Goal: Transaction & Acquisition: Obtain resource

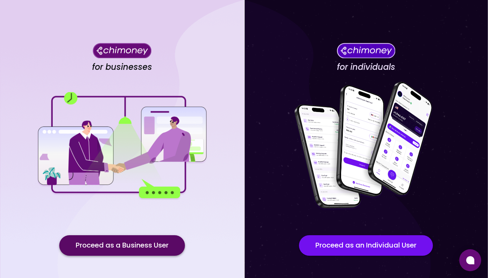
click at [124, 247] on button "Proceed as a Business User" at bounding box center [122, 245] width 126 height 21
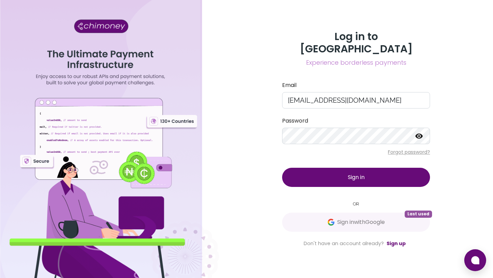
click at [316, 170] on button "Sign in" at bounding box center [356, 177] width 148 height 19
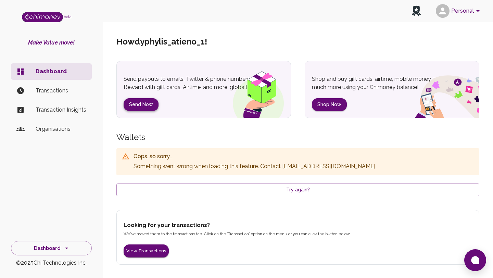
click at [141, 104] on button "Send Now" at bounding box center [141, 104] width 35 height 13
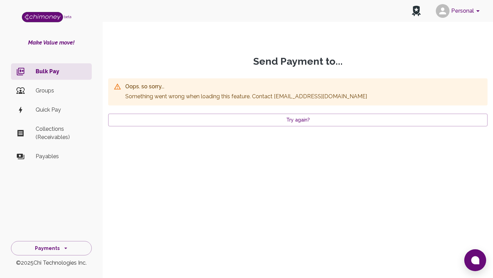
click at [195, 127] on div "Oops. so sorry... Something went wrong when loading this feature . Contact supp…" at bounding box center [297, 102] width 379 height 70
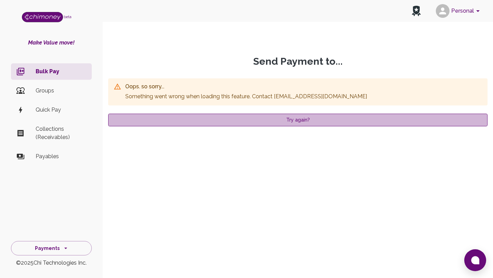
click at [196, 124] on button "Try again?" at bounding box center [297, 120] width 379 height 13
click at [223, 117] on button "Try again?" at bounding box center [297, 120] width 379 height 13
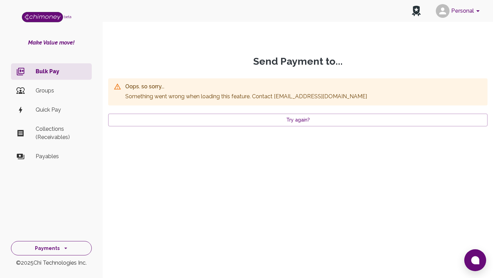
click at [58, 251] on button "Payments" at bounding box center [51, 248] width 81 height 15
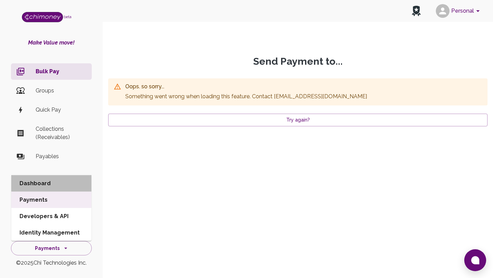
click at [63, 182] on li "Dashboard" at bounding box center [51, 183] width 80 height 16
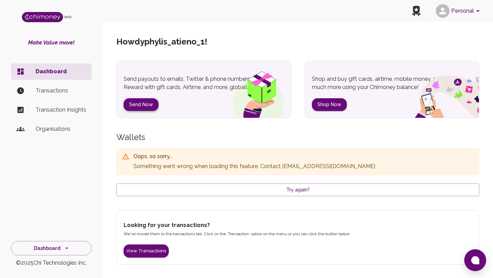
click at [138, 104] on button "Send Now" at bounding box center [141, 104] width 35 height 13
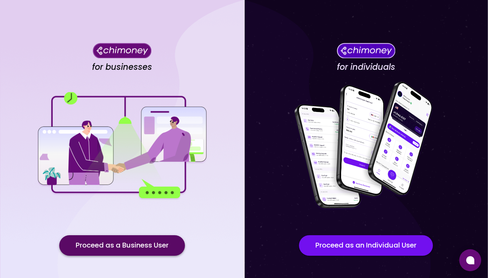
click at [126, 242] on button "Proceed as a Business User" at bounding box center [122, 245] width 126 height 21
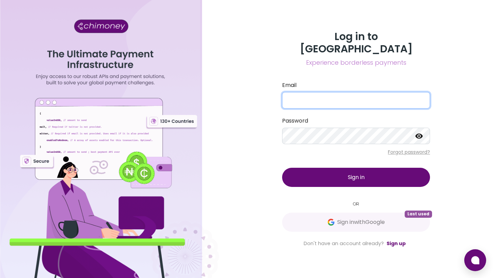
type input "[EMAIL_ADDRESS][DOMAIN_NAME]"
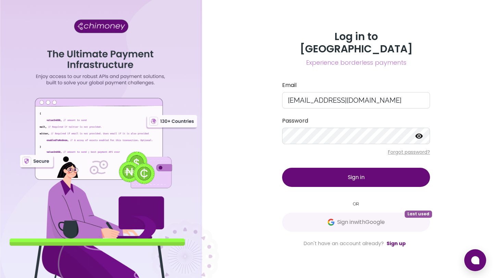
click at [348, 173] on span "Sign in" at bounding box center [356, 177] width 17 height 8
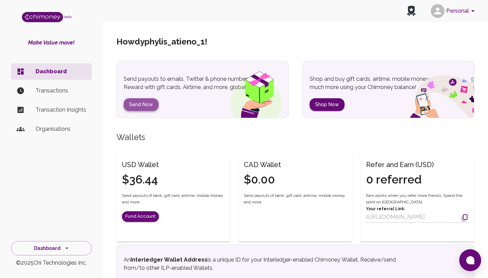
click at [152, 104] on button "Send Now" at bounding box center [141, 104] width 35 height 13
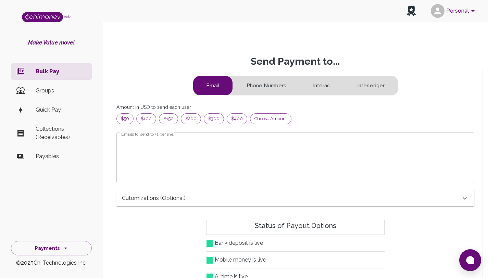
scroll to position [83, 341]
click at [260, 124] on div "Choose amount" at bounding box center [270, 118] width 41 height 11
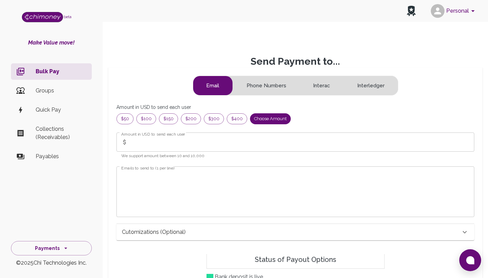
click at [178, 141] on input "Amount in USD to send each user" at bounding box center [302, 141] width 343 height 19
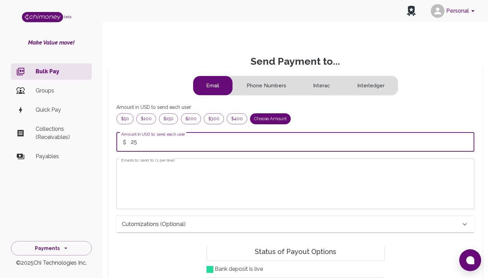
type input "25"
click at [174, 178] on textarea "Emails to send to (1 per line)" at bounding box center [295, 183] width 348 height 39
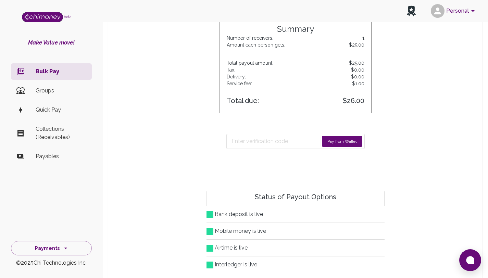
drag, startPoint x: 493, startPoint y: 91, endPoint x: 493, endPoint y: 187, distance: 96.5
click at [488, 188] on html "Personal beta Make Value move! Bulk Pay Groups Quick Pay Collections (Receivabl…" at bounding box center [244, 107] width 488 height 683
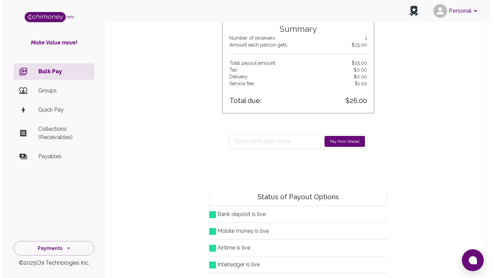
scroll to position [239, 0]
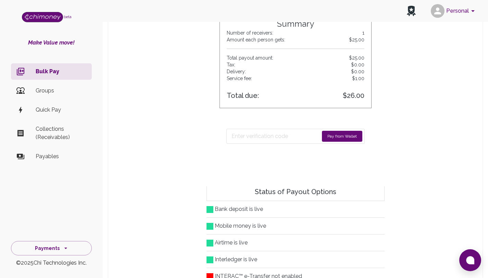
type textarea "[EMAIL_ADDRESS][DOMAIN_NAME]"
click at [339, 136] on button "Pay from Wallet" at bounding box center [342, 136] width 40 height 11
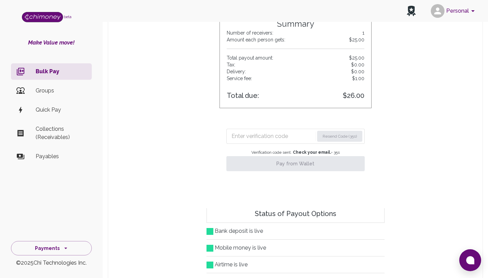
click at [284, 134] on input "Enter verification code" at bounding box center [272, 136] width 83 height 11
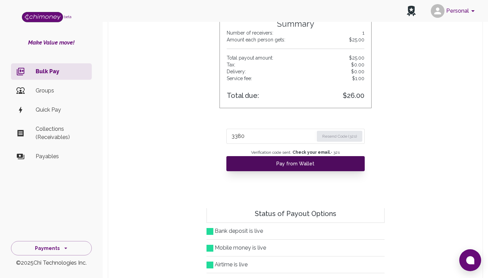
type input "3380"
click at [283, 160] on button "Pay from Wallet" at bounding box center [295, 163] width 138 height 15
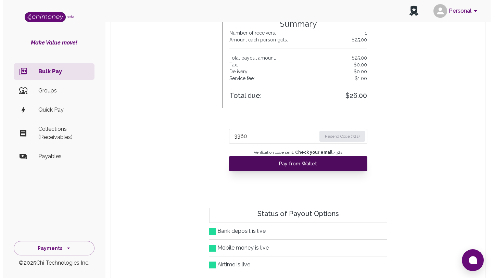
scroll to position [5, 5]
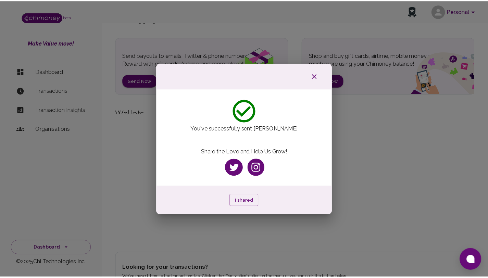
scroll to position [10, 0]
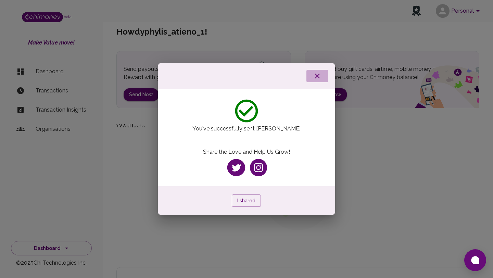
click at [318, 78] on icon "button" at bounding box center [317, 76] width 8 height 8
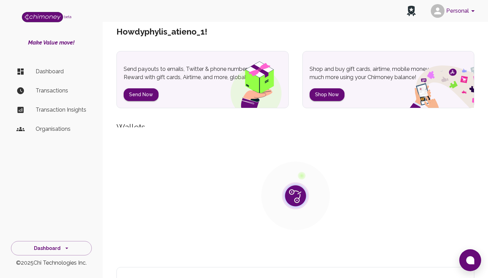
click at [62, 89] on p "Transactions" at bounding box center [61, 91] width 51 height 8
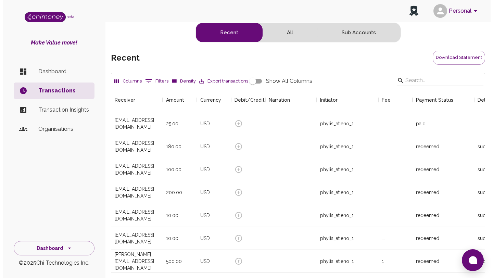
scroll to position [254, 368]
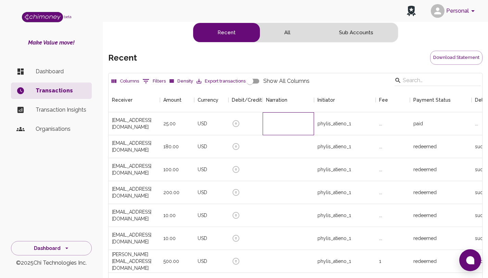
click at [263, 116] on div at bounding box center [288, 123] width 51 height 23
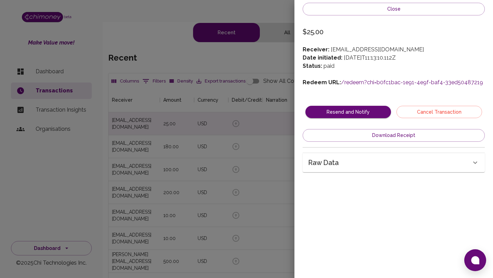
click at [357, 81] on link "/redeem?chi=b0fc1bac-1e91-4e9f-baf4-33ed50487219" at bounding box center [412, 82] width 142 height 7
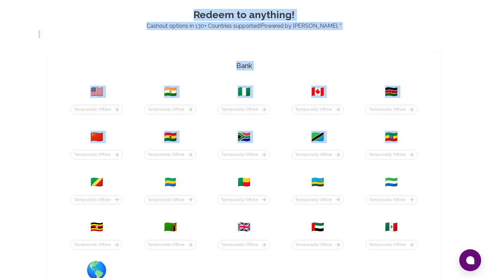
scroll to position [220, 0]
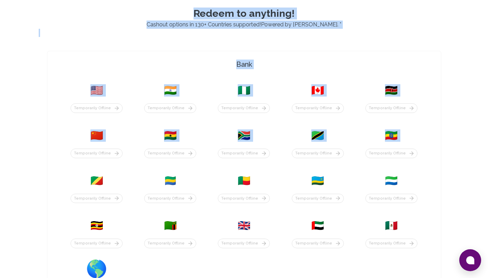
drag, startPoint x: 493, startPoint y: 67, endPoint x: 493, endPoint y: 141, distance: 73.9
click at [488, 141] on html "Yay! You’ve got $25.00 ! Redeem to anything! Cashout options in 130+ Countries …" at bounding box center [244, 193] width 488 height 827
click at [474, 104] on div "Yay! You’ve got $25.00 ! Redeem to anything! Cashout options in 130+ Countries …" at bounding box center [244, 193] width 488 height 827
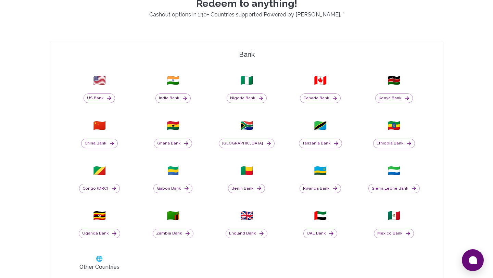
scroll to position [218, 0]
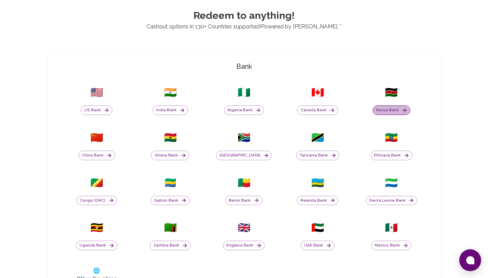
click at [401, 111] on icon "button" at bounding box center [404, 110] width 6 height 6
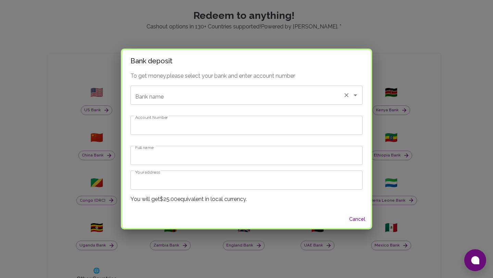
click at [239, 89] on input "Bank name" at bounding box center [237, 95] width 207 height 13
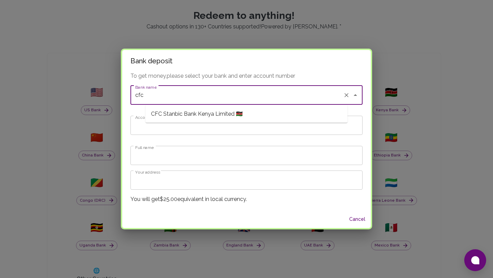
click at [211, 112] on span "CFC Stanbic Bank Kenya Limited 🇰🇪" at bounding box center [197, 114] width 92 height 8
type input "CFC Stanbic Bank Kenya Limited"
click at [201, 125] on input "Account Number" at bounding box center [246, 125] width 232 height 19
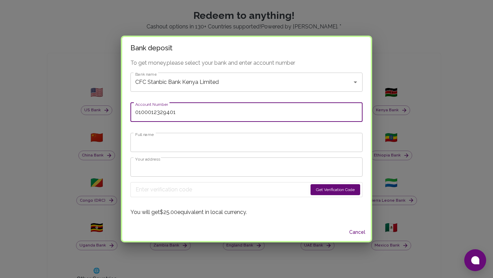
click at [173, 113] on input "0100012329401" at bounding box center [246, 112] width 232 height 19
type input "0100012329401"
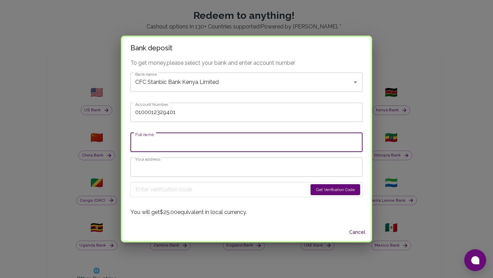
click at [191, 145] on input "Full name" at bounding box center [246, 142] width 232 height 19
type input "Phylis Atieno"
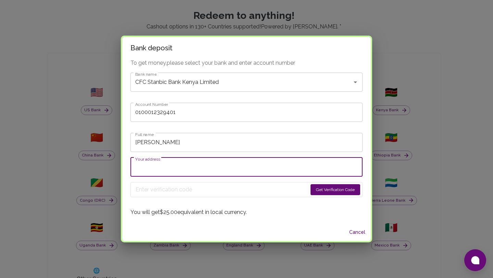
click at [170, 169] on input "Your address" at bounding box center [246, 166] width 232 height 19
type input "Nairobi"
click at [310, 192] on button "Get Verification Code" at bounding box center [335, 189] width 50 height 11
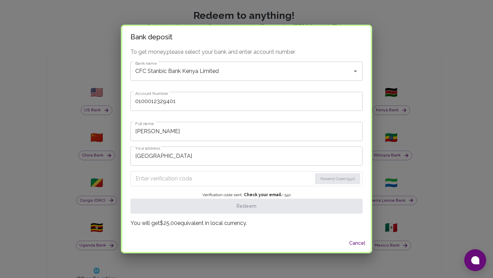
click at [278, 176] on input "Enter verification code" at bounding box center [224, 178] width 176 height 11
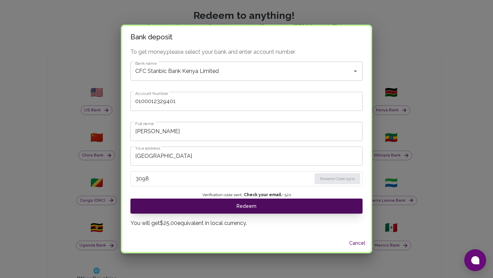
type input "3098"
click at [271, 208] on button "Redeem" at bounding box center [246, 206] width 232 height 15
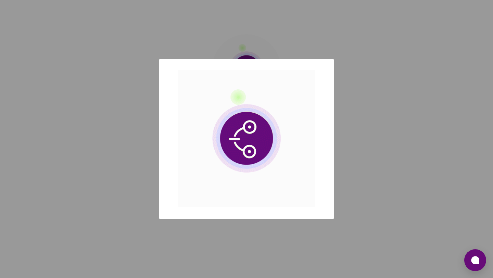
scroll to position [0, 0]
